Goal: Task Accomplishment & Management: Use online tool/utility

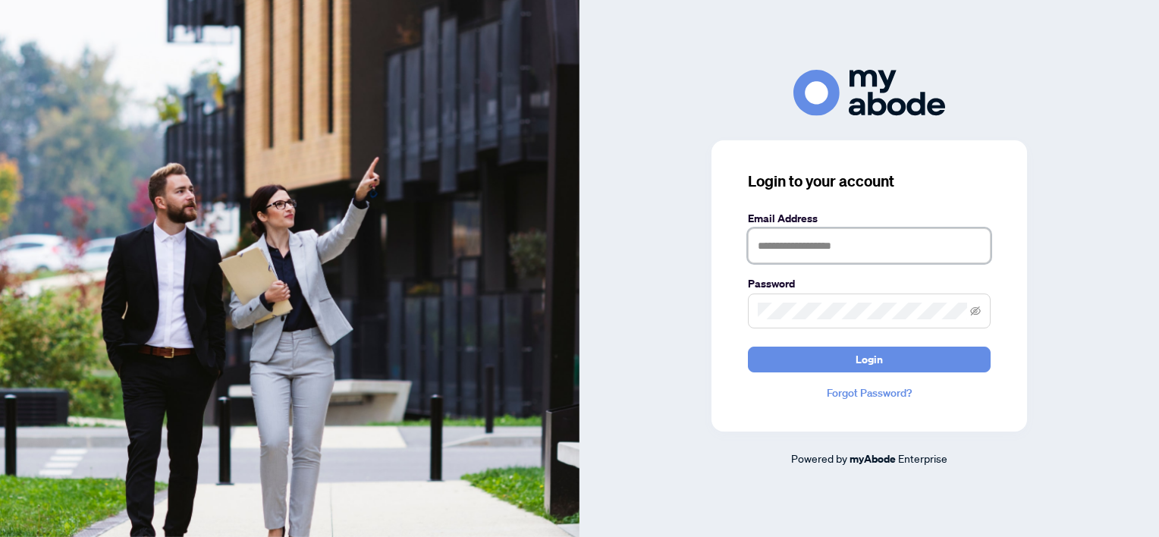
click at [785, 240] on input "text" at bounding box center [869, 245] width 243 height 35
type input "**********"
click at [748, 346] on button "Login" at bounding box center [869, 359] width 243 height 26
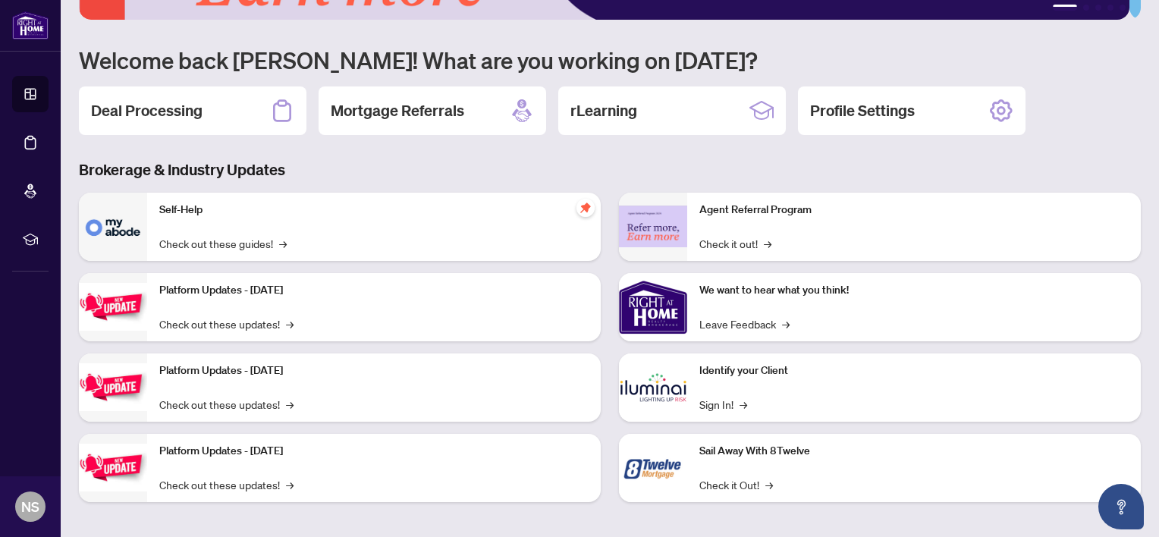
scroll to position [112, 0]
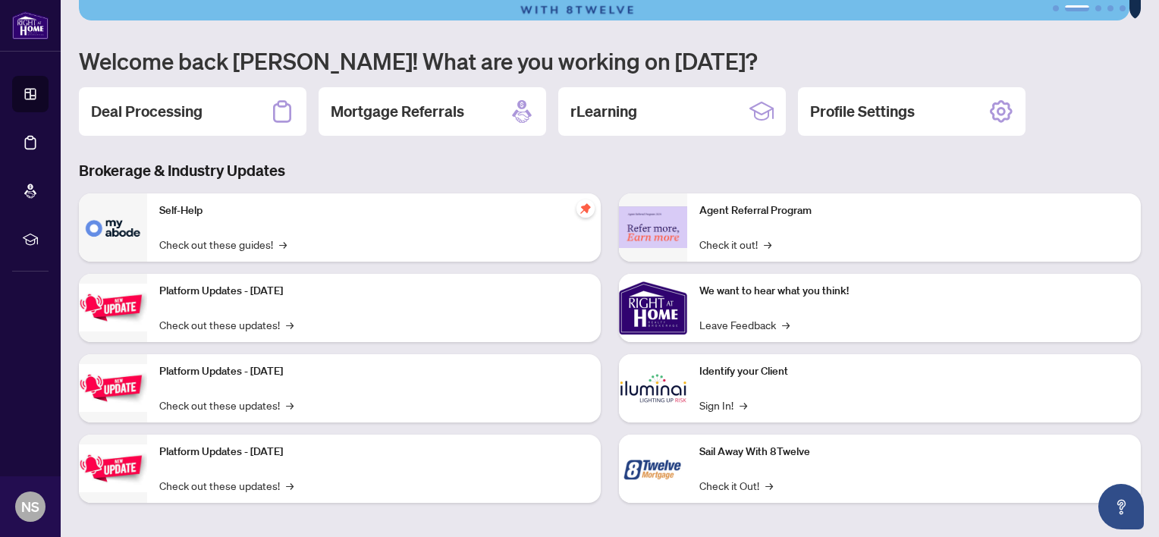
click at [0, 0] on link "Dashboard" at bounding box center [0, 0] width 0 height 0
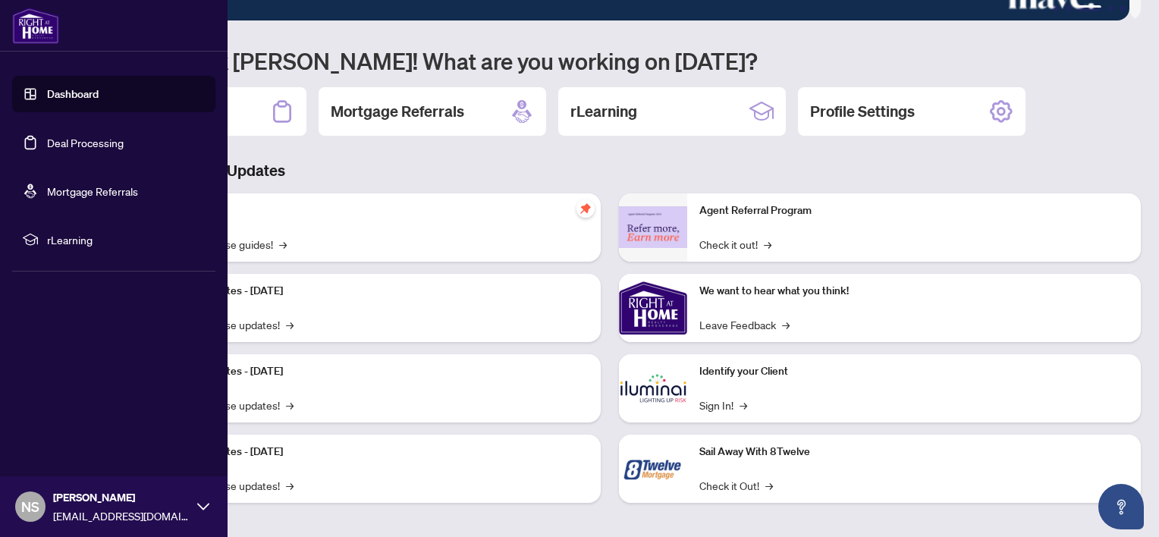
click at [102, 142] on link "Deal Processing" at bounding box center [85, 143] width 77 height 14
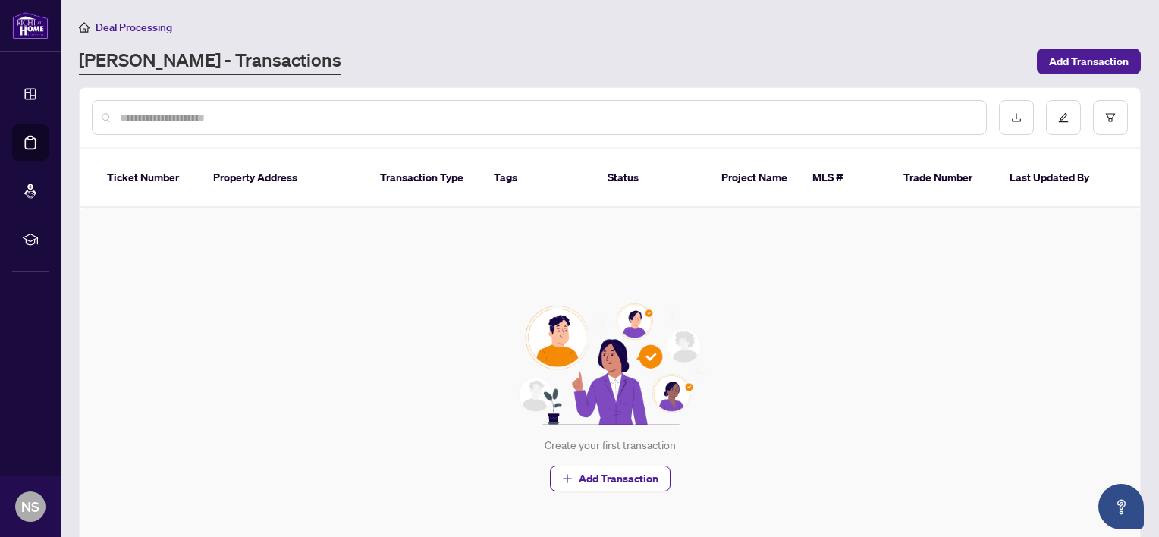
click at [0, 0] on link "Mortgage Referrals" at bounding box center [0, 0] width 0 height 0
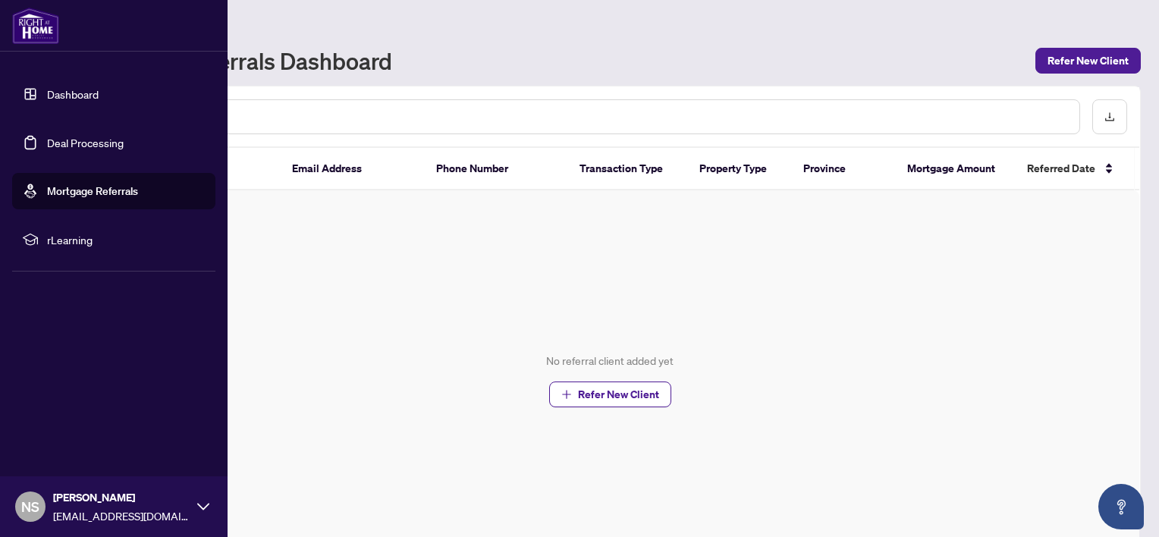
click at [66, 240] on span "rLearning" at bounding box center [126, 239] width 158 height 17
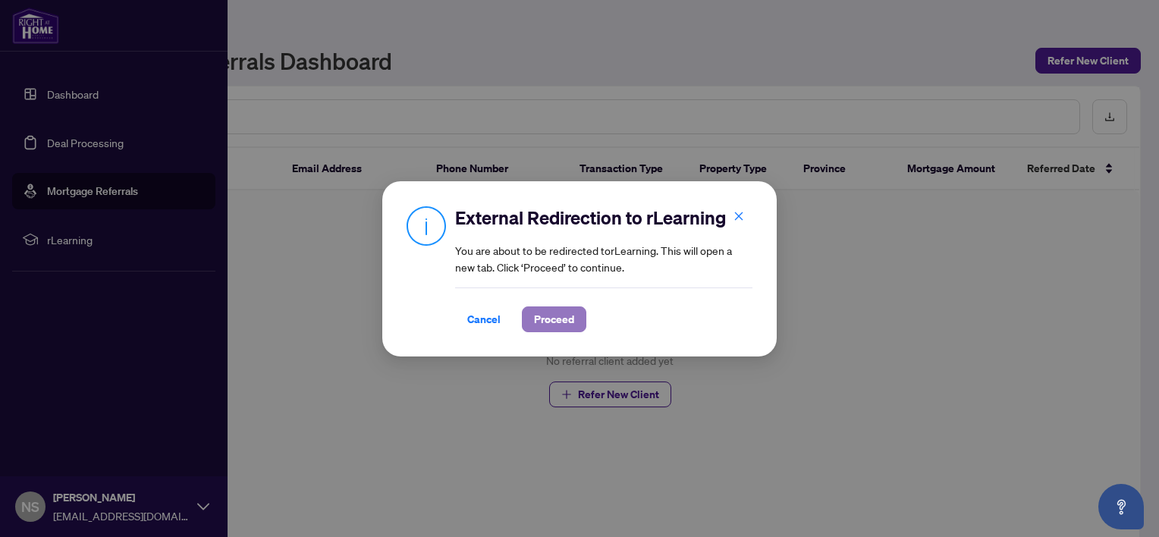
click at [560, 321] on span "Proceed" at bounding box center [554, 319] width 40 height 24
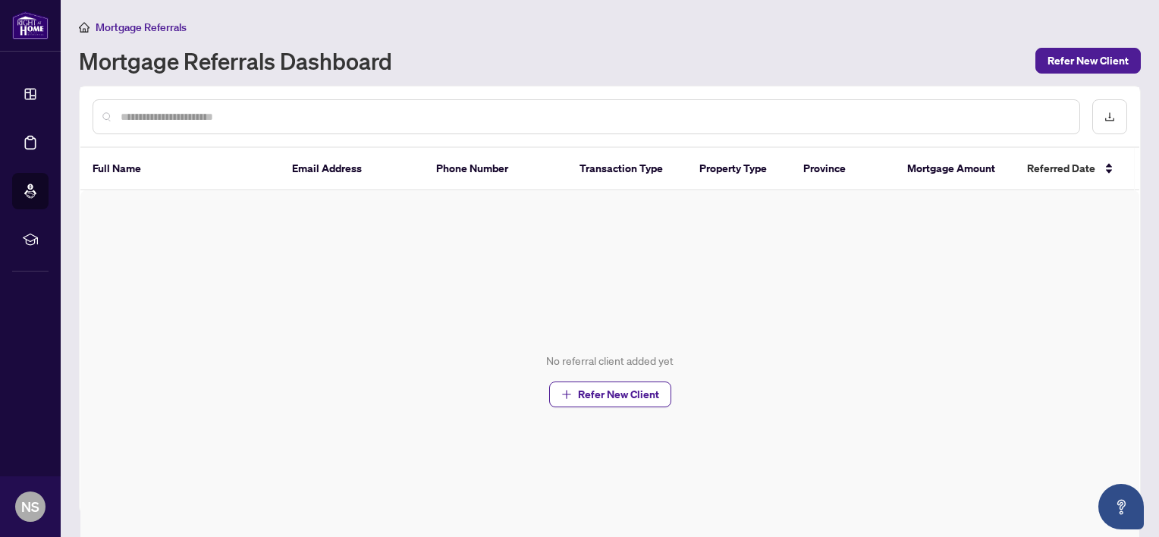
click at [0, 0] on link "Dashboard" at bounding box center [0, 0] width 0 height 0
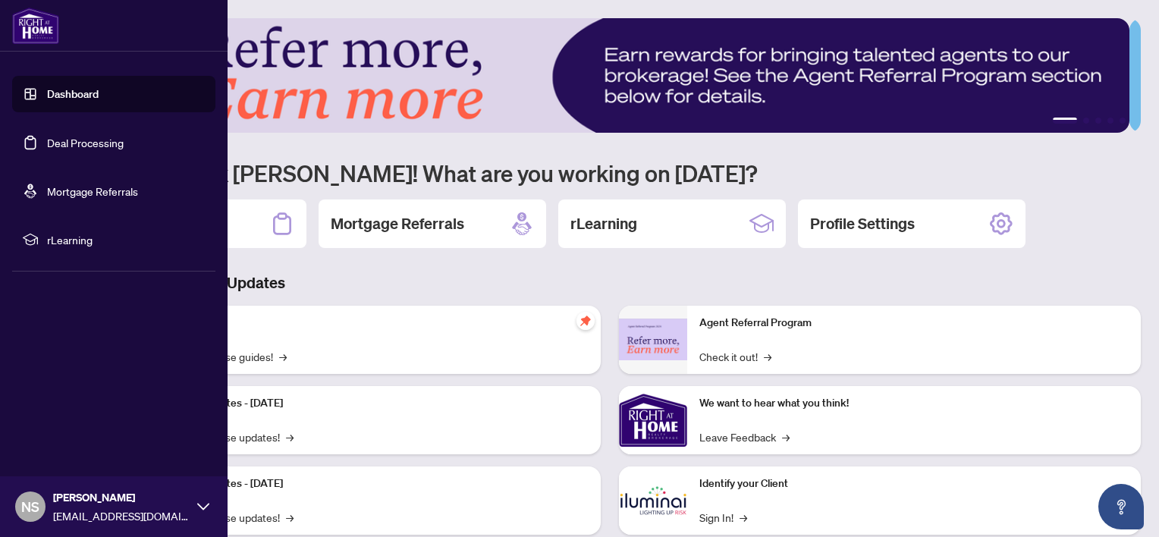
click at [99, 93] on link "Dashboard" at bounding box center [73, 94] width 52 height 14
click at [77, 147] on link "Deal Processing" at bounding box center [85, 143] width 77 height 14
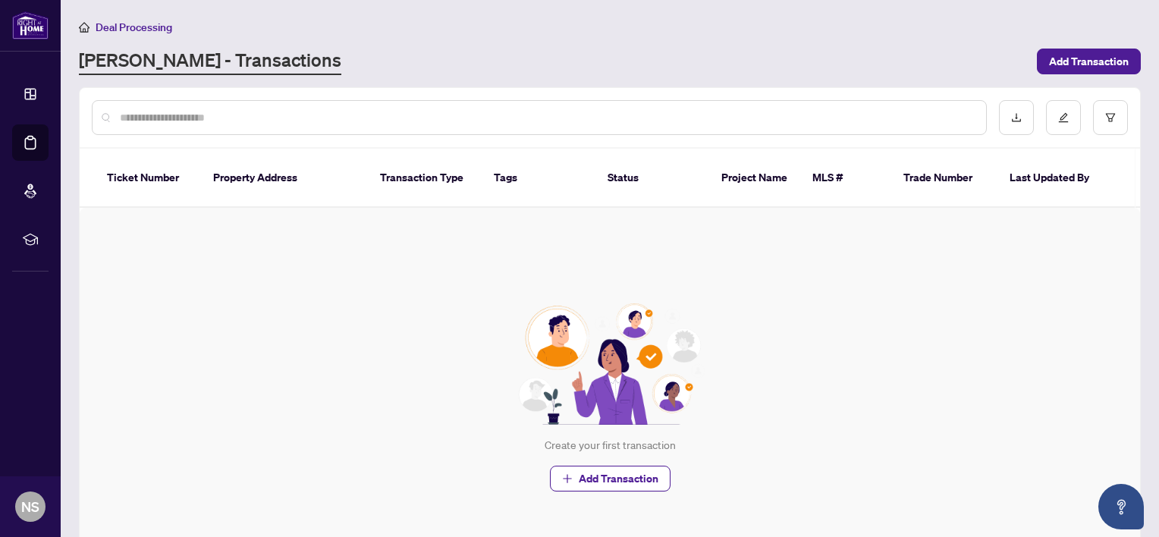
click at [893, 42] on div "Deal Processing [PERSON_NAME] - Transactions Add Transaction" at bounding box center [609, 46] width 1061 height 57
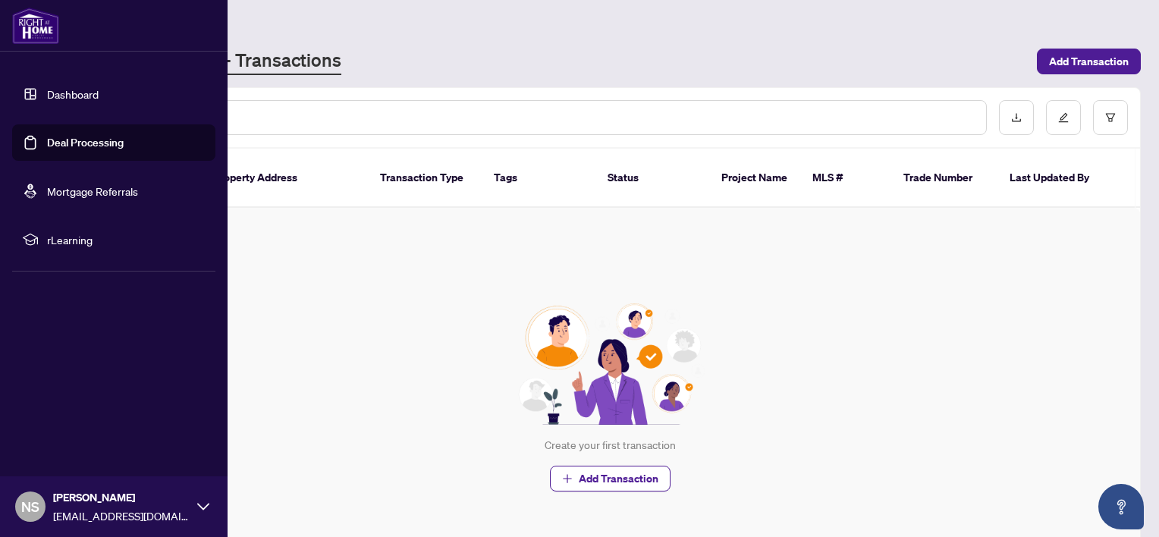
click at [43, 221] on li "rLearning" at bounding box center [113, 239] width 203 height 36
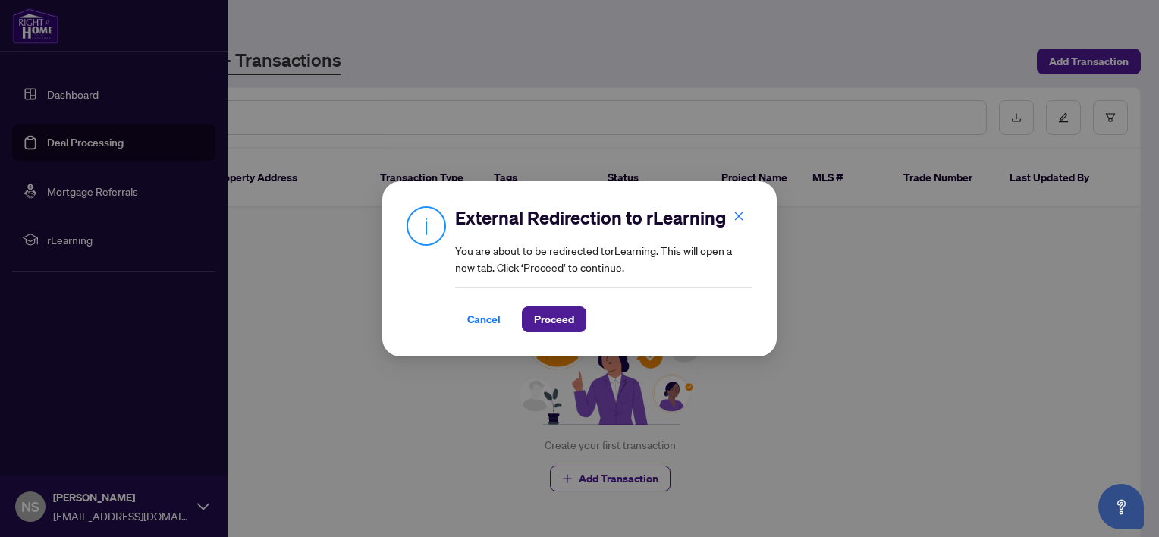
click at [737, 215] on icon "close" at bounding box center [739, 216] width 8 height 8
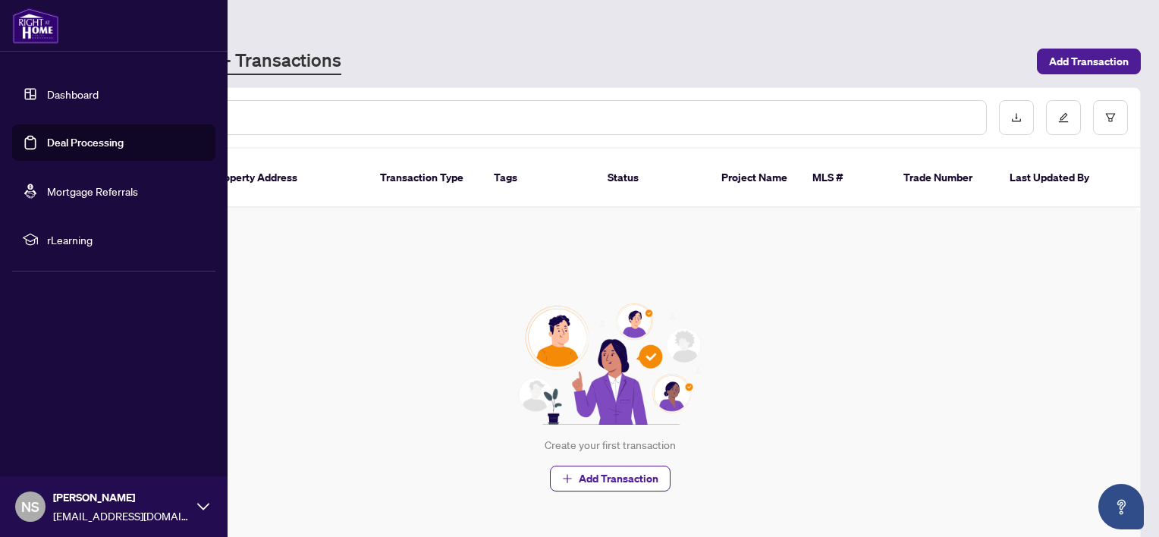
click at [734, 213] on div "Create your first transaction Add Transaction" at bounding box center [610, 397] width 1060 height 379
